Goal: Navigation & Orientation: Find specific page/section

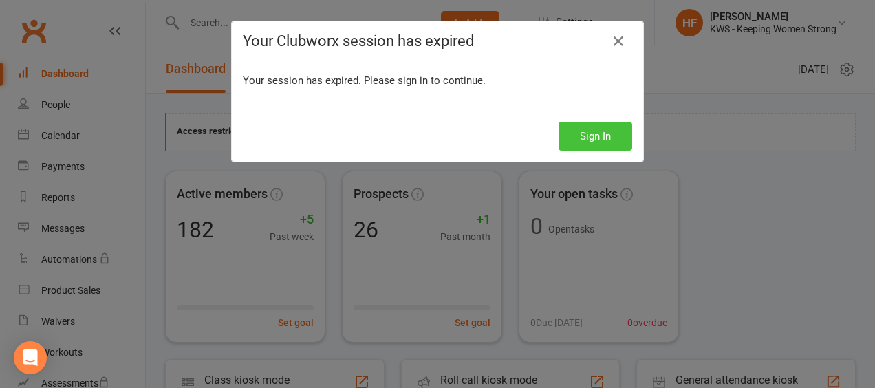
click at [586, 131] on button "Sign In" at bounding box center [596, 136] width 74 height 29
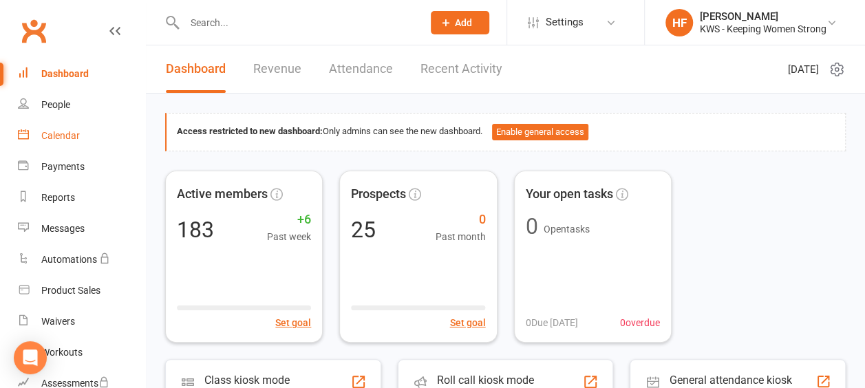
click at [74, 134] on div "Calendar" at bounding box center [60, 135] width 39 height 11
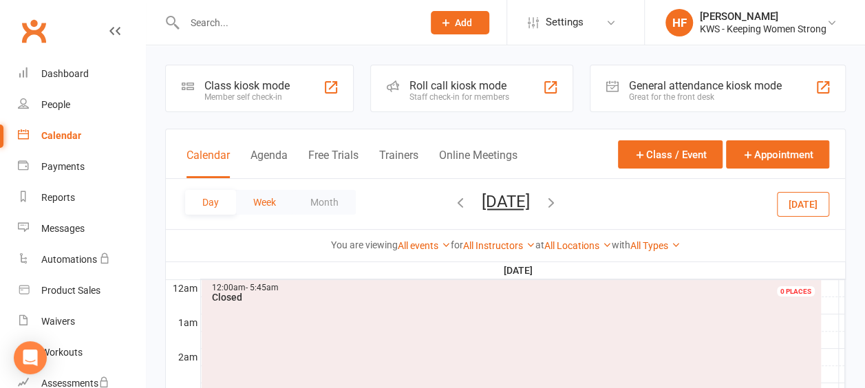
click at [266, 200] on button "Week" at bounding box center [264, 202] width 57 height 25
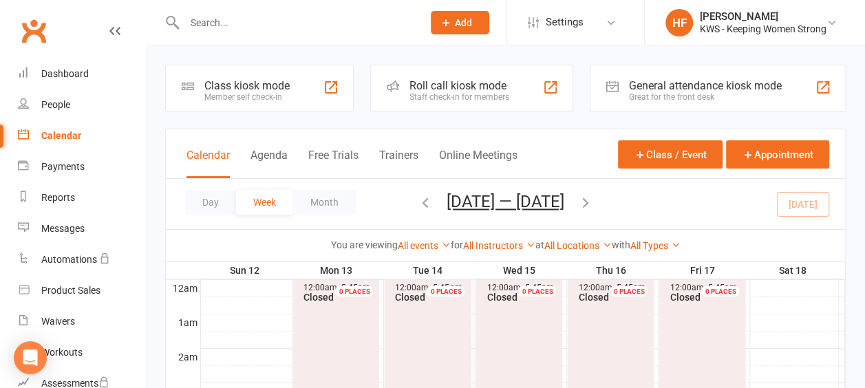
click at [593, 200] on icon "button" at bounding box center [585, 202] width 15 height 15
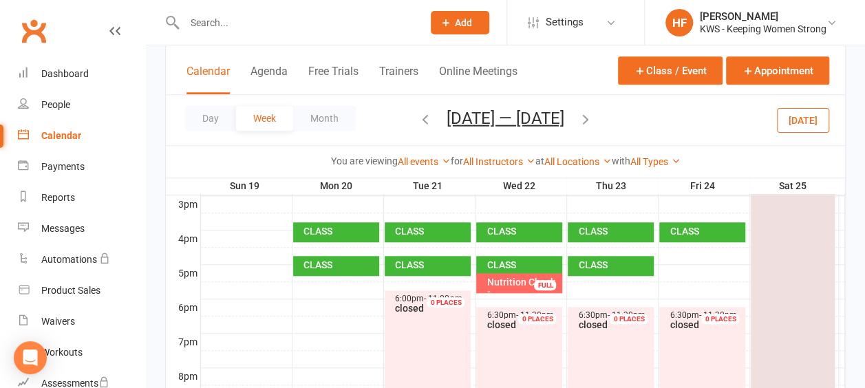
scroll to position [619, 0]
